Goal: Task Accomplishment & Management: Manage account settings

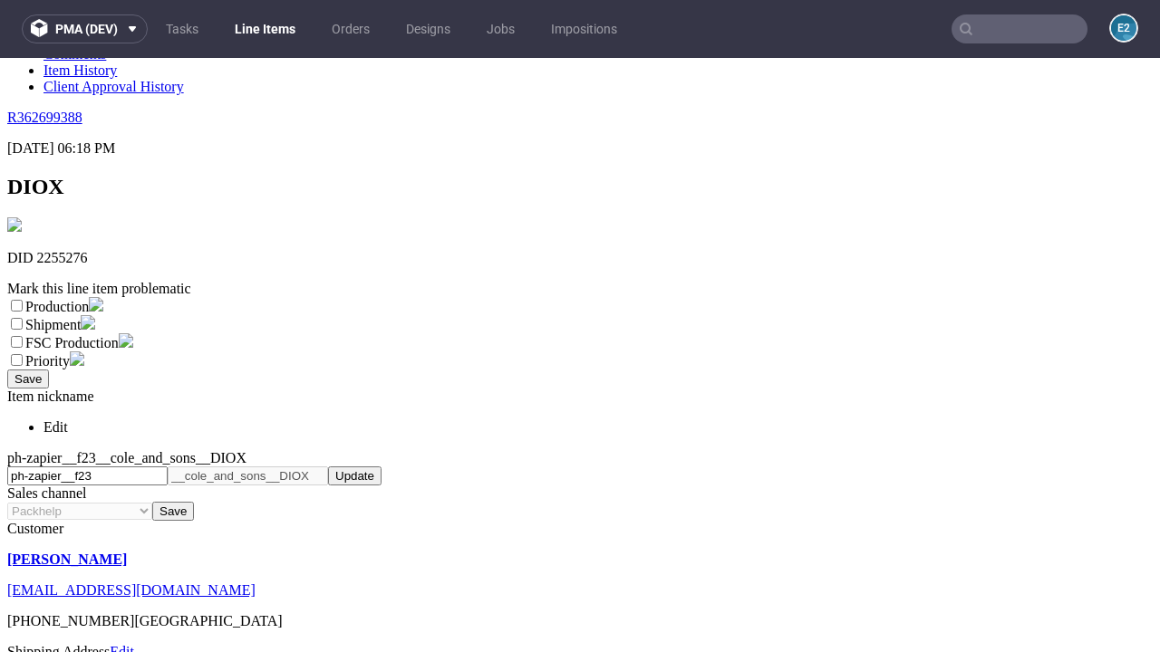
scroll to position [319, 0]
select select "dtp_ca_needed"
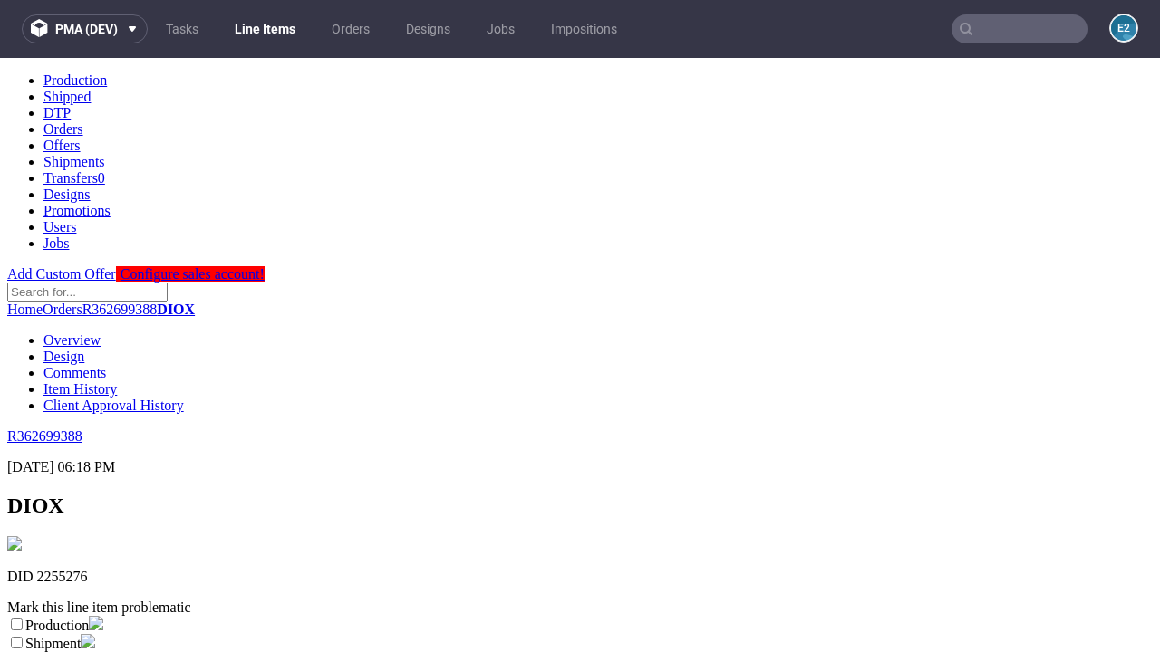
scroll to position [0, 0]
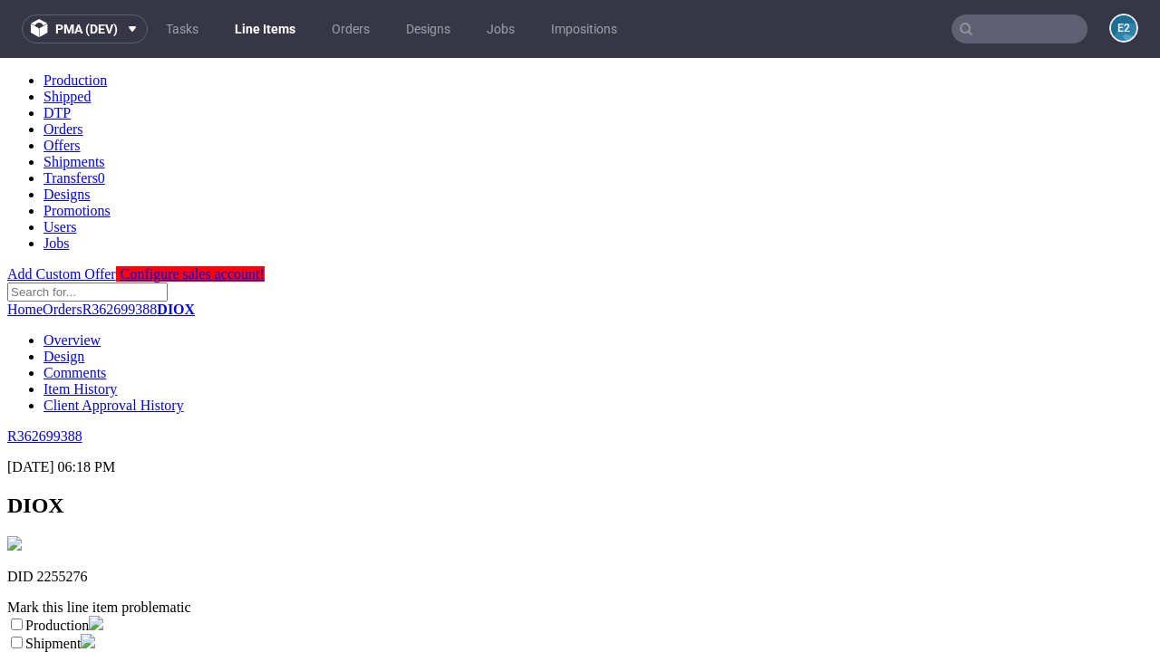
checkbox input "true"
